Goal: Information Seeking & Learning: Learn about a topic

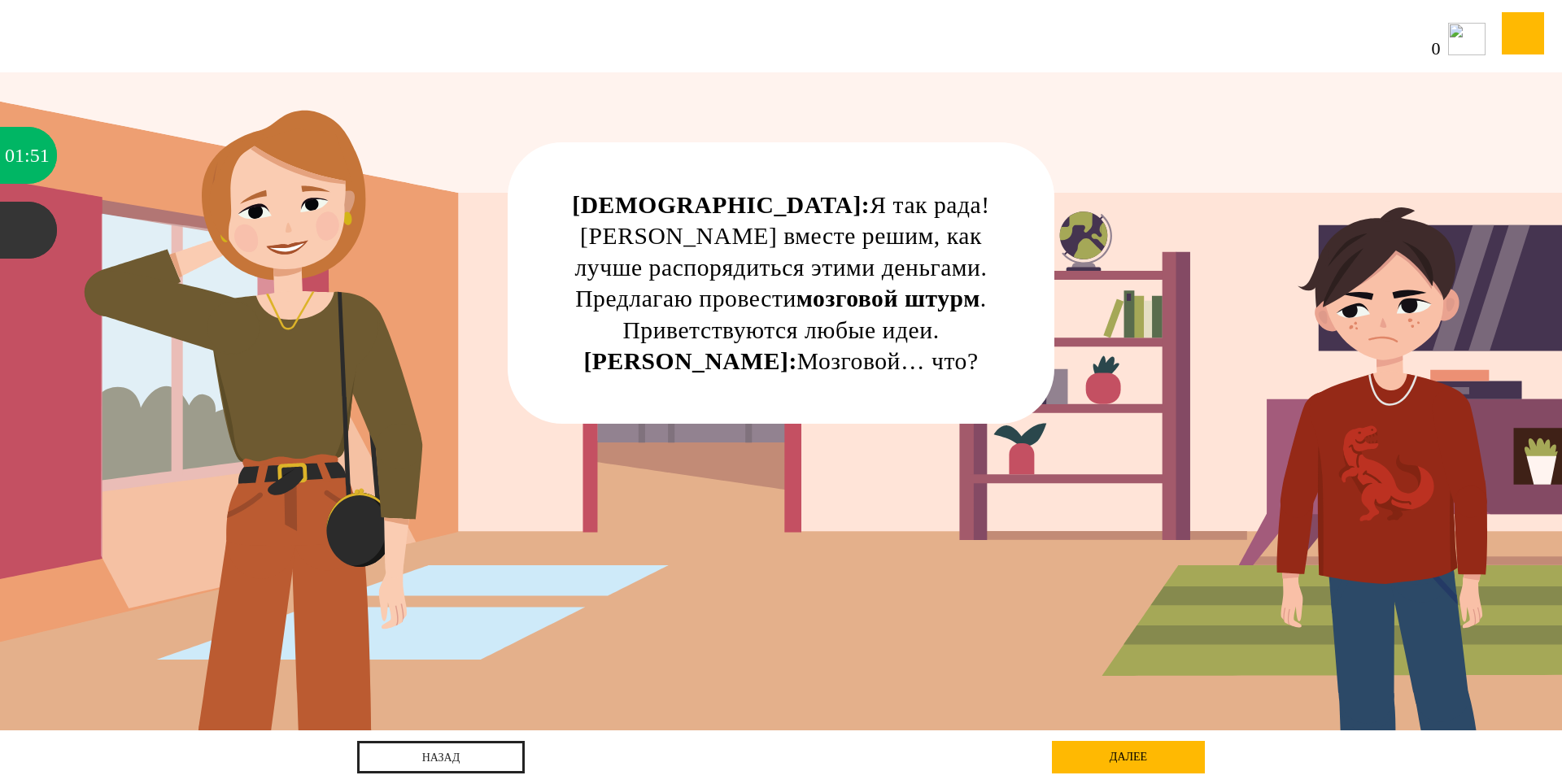
click at [1122, 766] on div "далее" at bounding box center [1128, 757] width 153 height 32
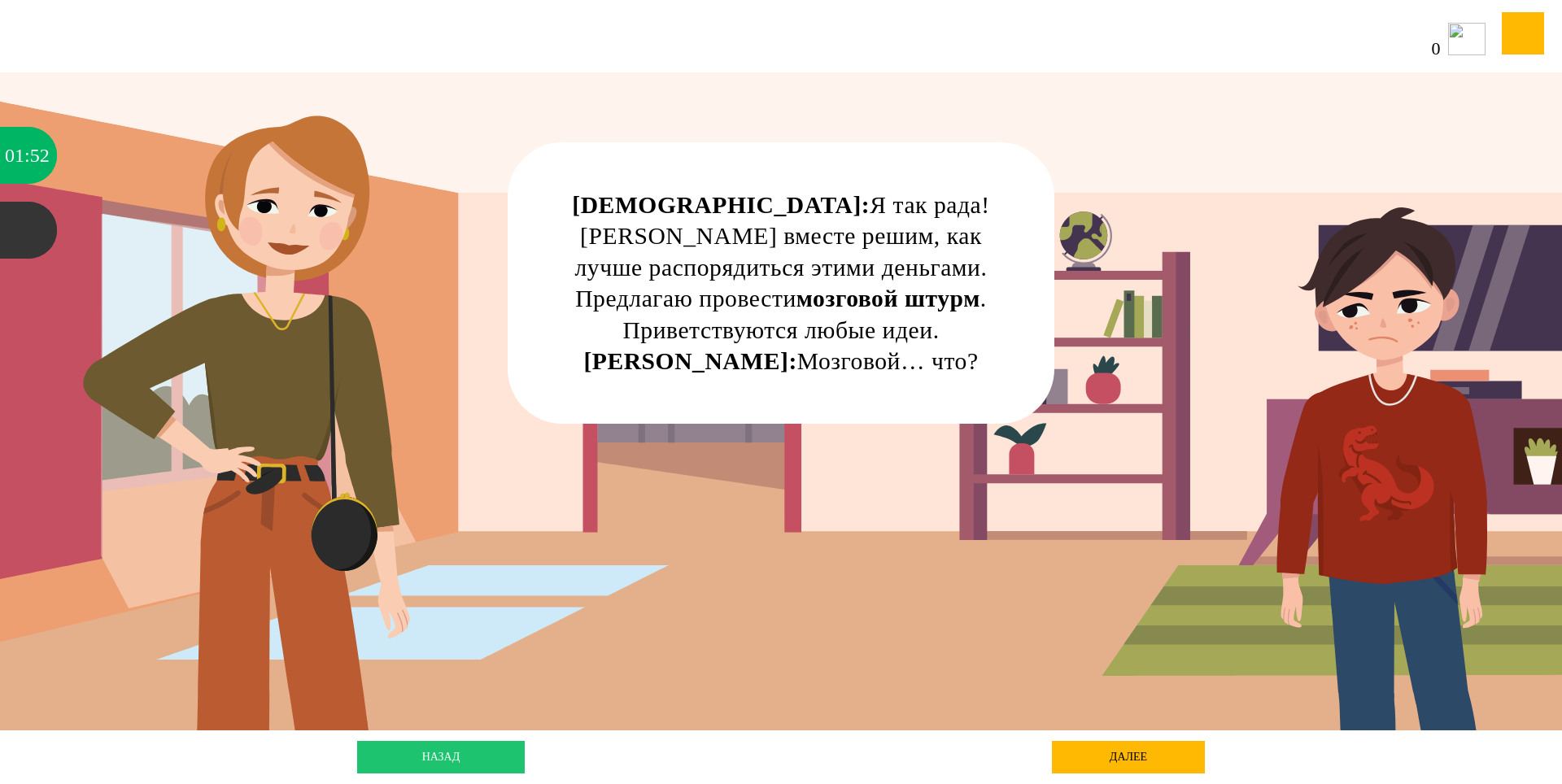
click at [417, 746] on link "назад" at bounding box center [441, 757] width 168 height 32
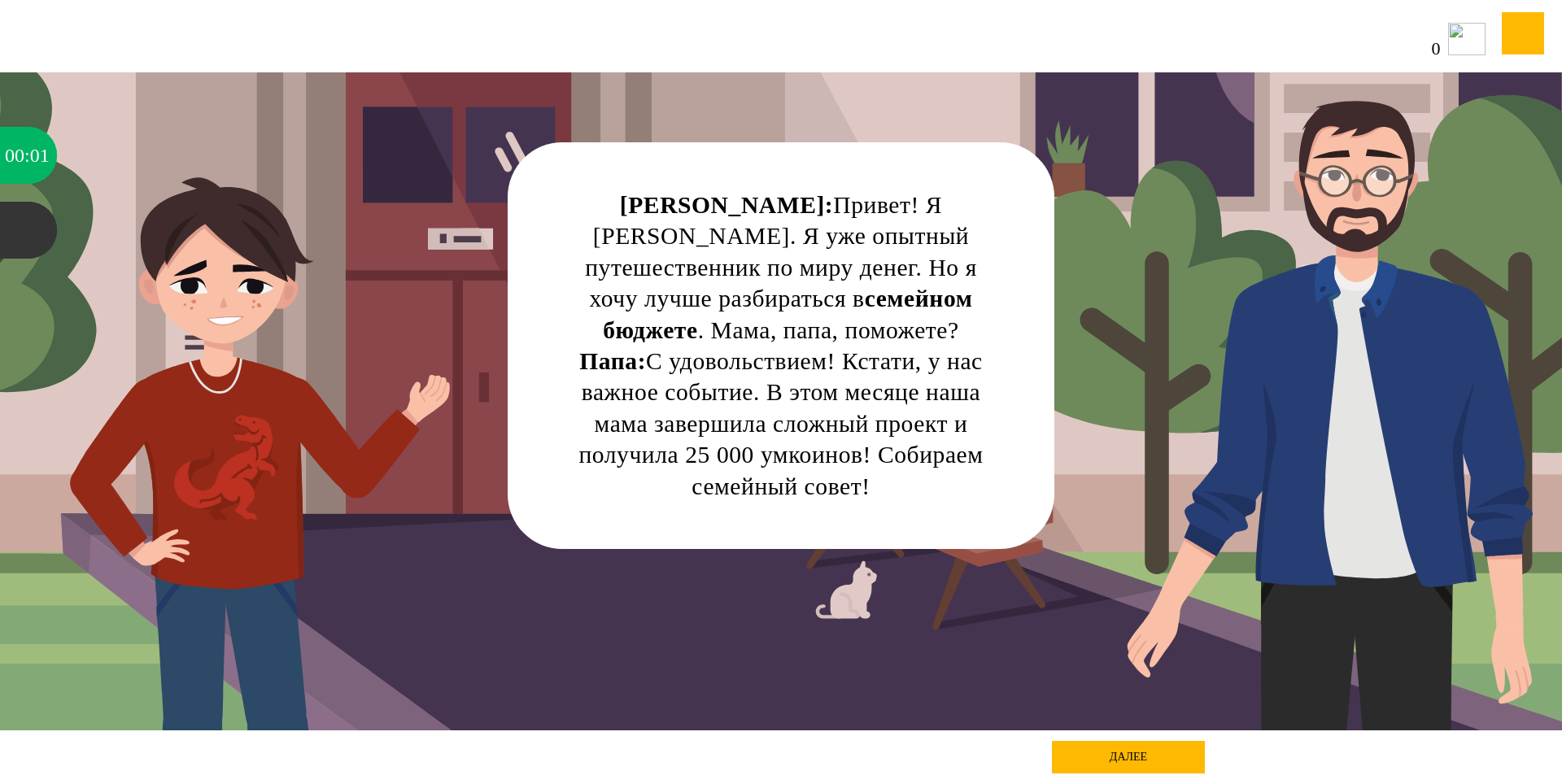
click at [1136, 758] on div "далее" at bounding box center [1128, 757] width 153 height 32
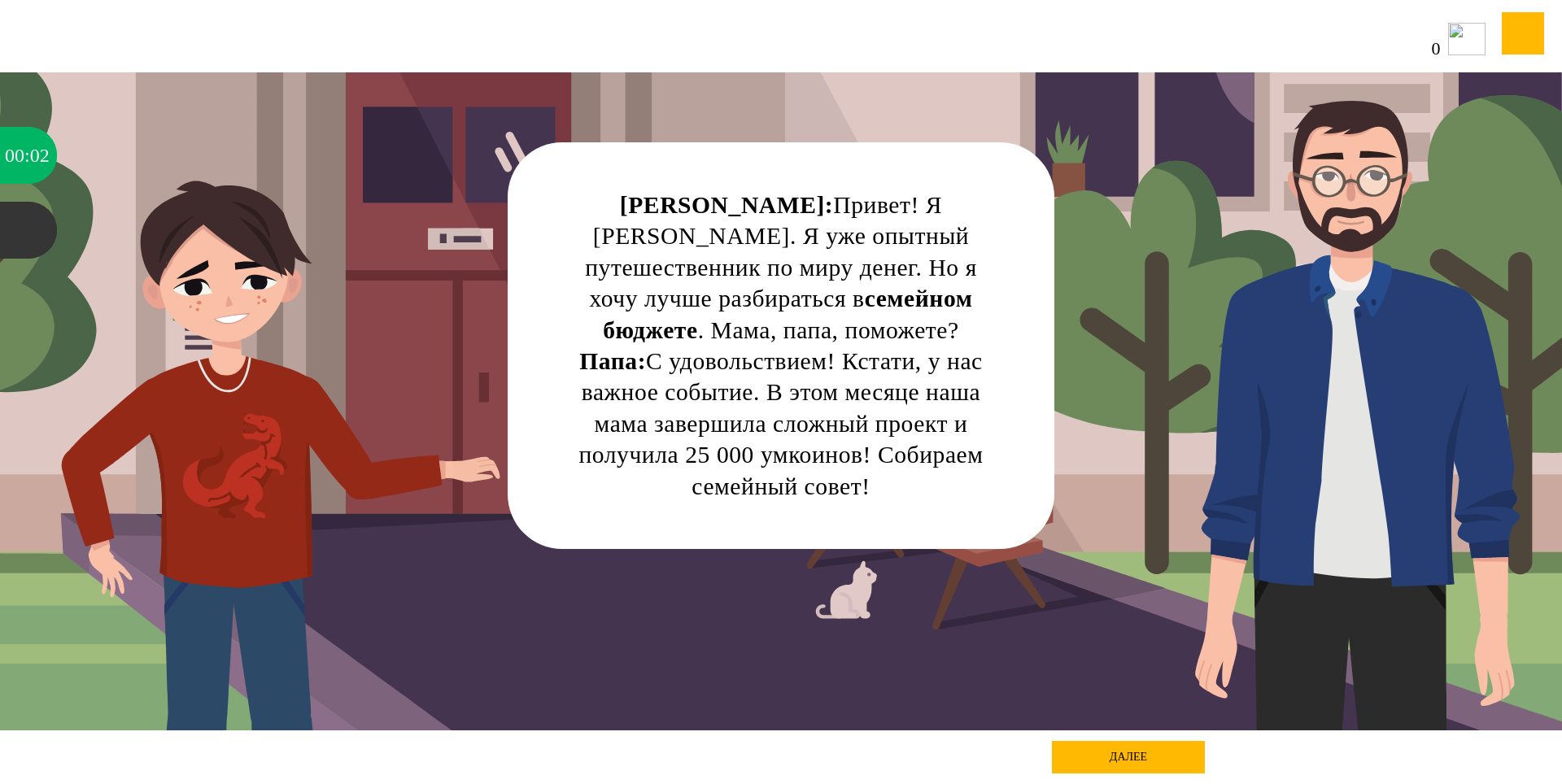
click at [1136, 758] on div "далее" at bounding box center [1128, 757] width 153 height 32
